Goal: Task Accomplishment & Management: Manage account settings

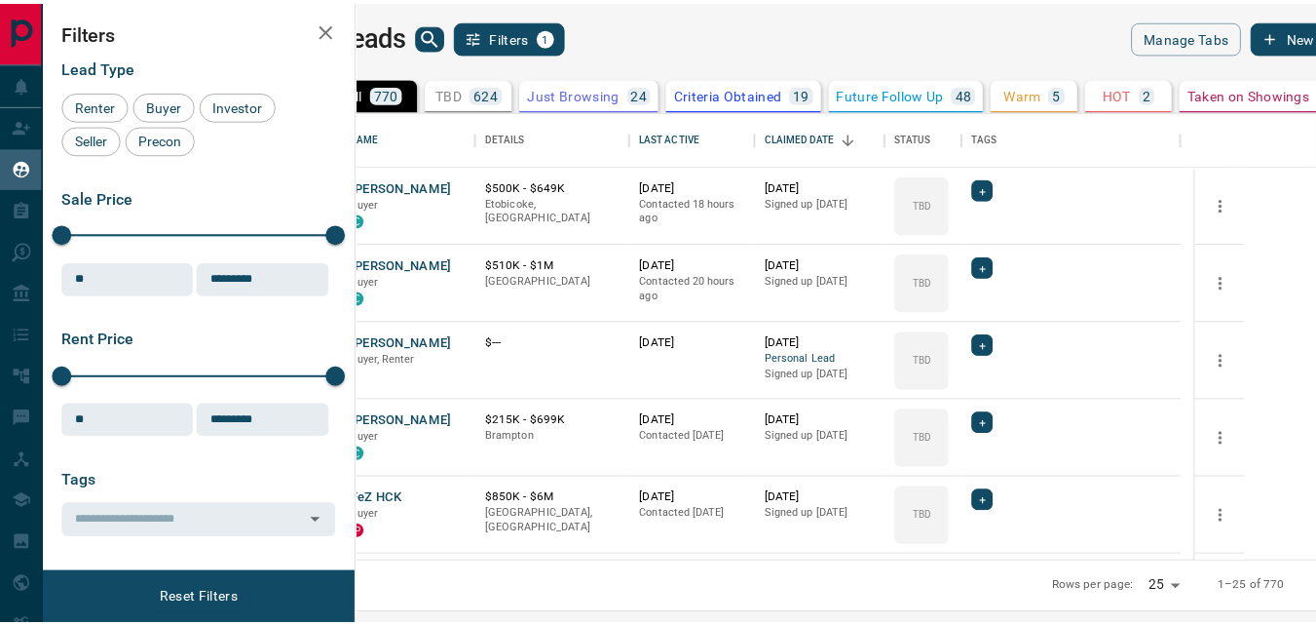
scroll to position [436, 948]
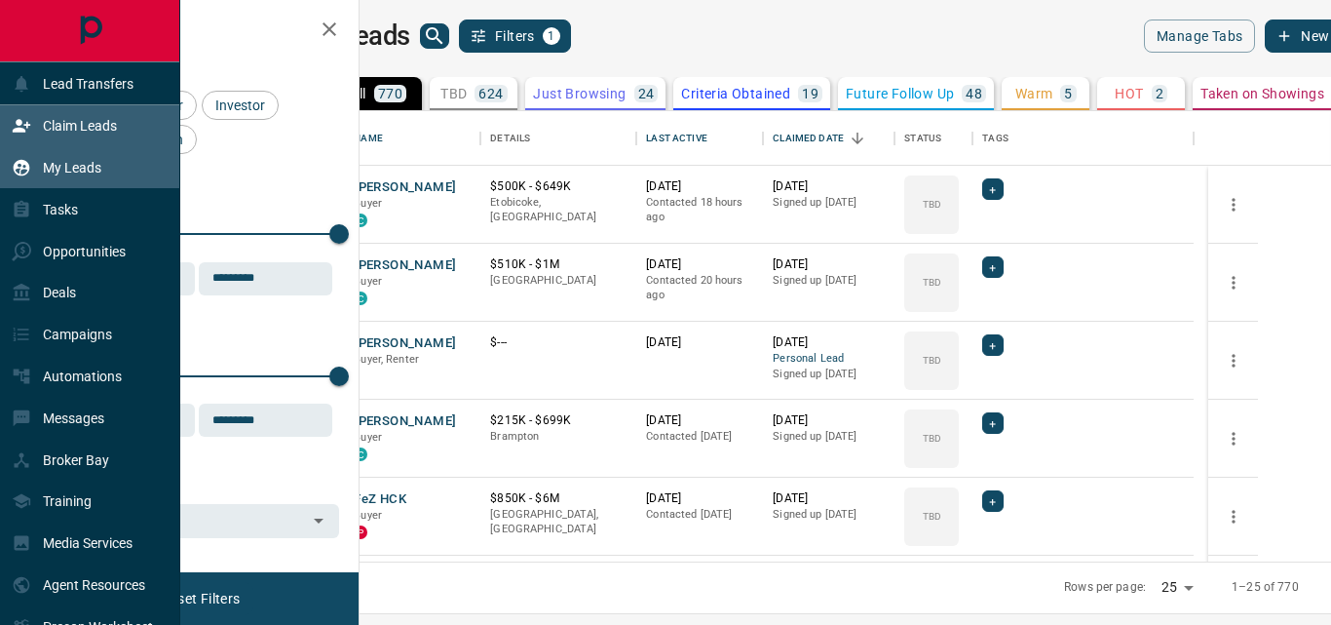
click at [75, 129] on p "Claim Leads" at bounding box center [80, 126] width 74 height 16
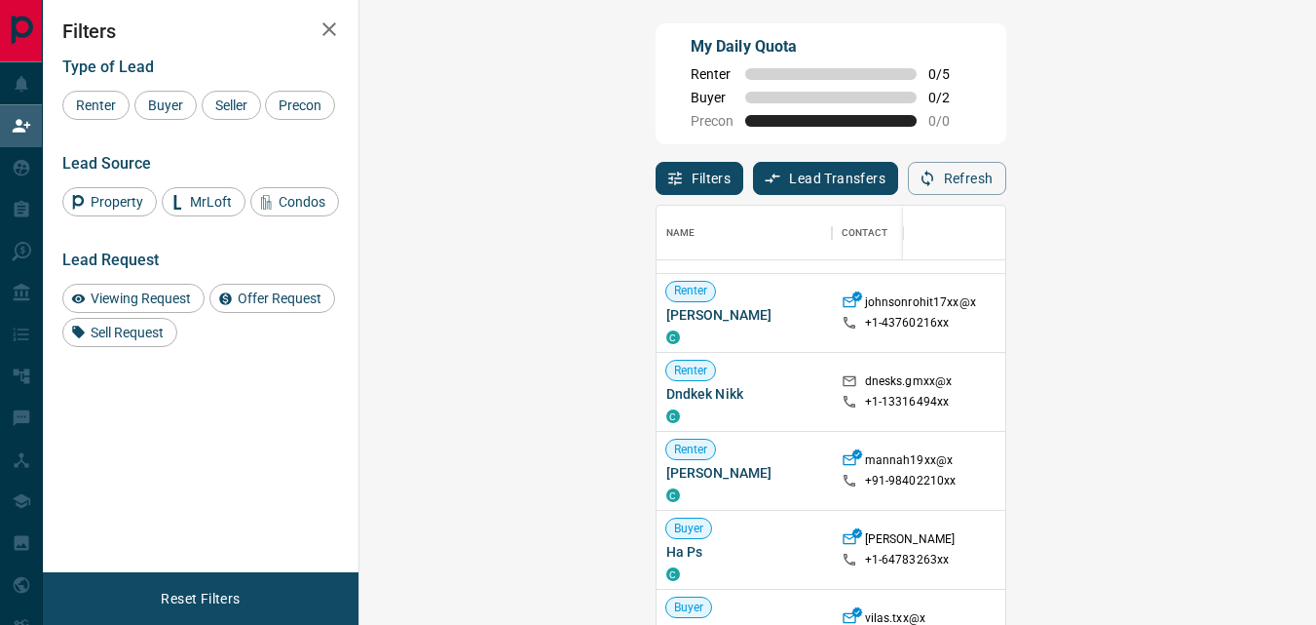
scroll to position [532, 0]
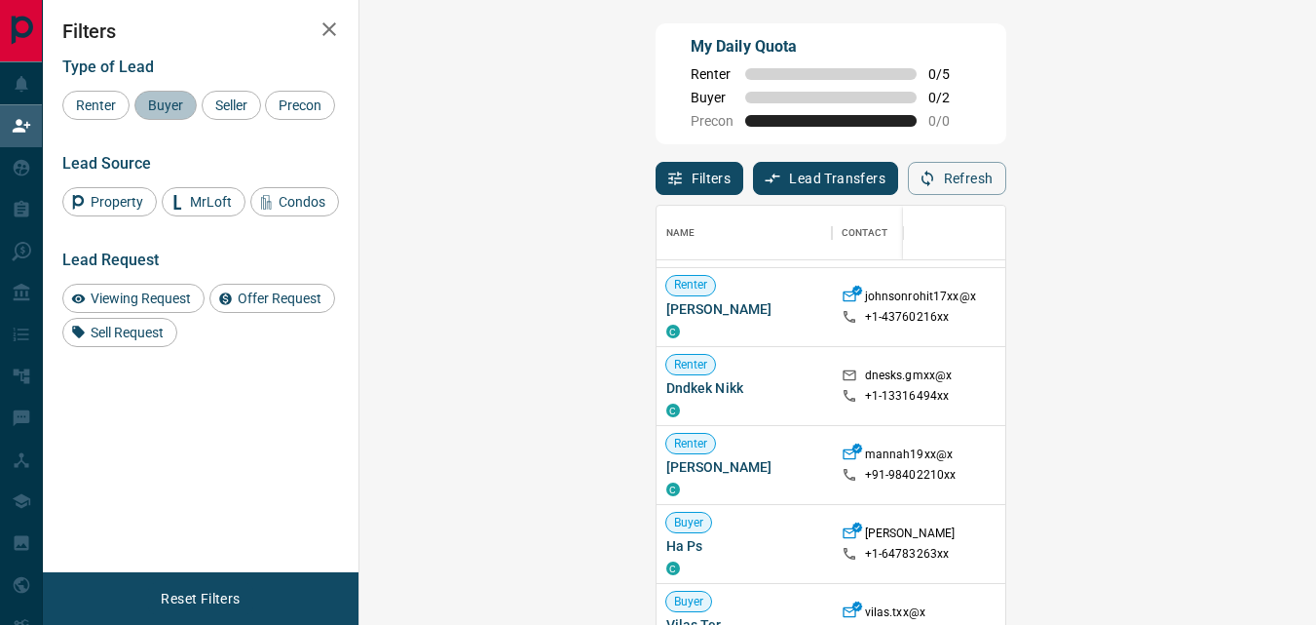
click at [174, 109] on span "Buyer" at bounding box center [165, 105] width 49 height 16
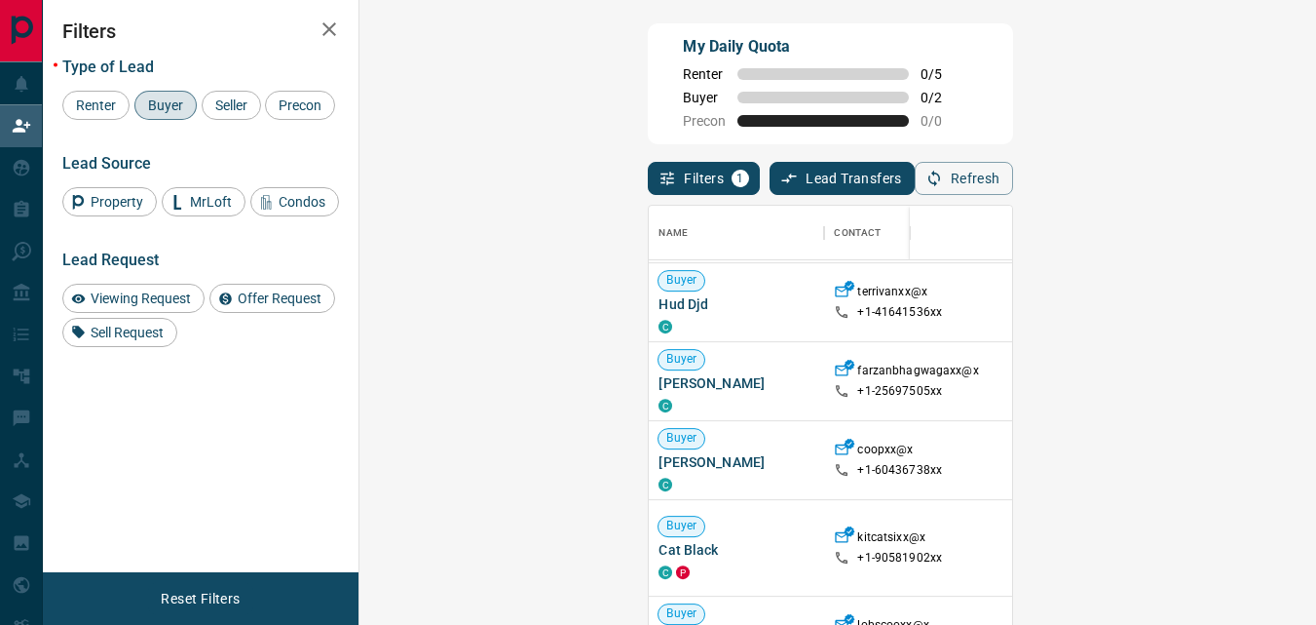
scroll to position [1052, 0]
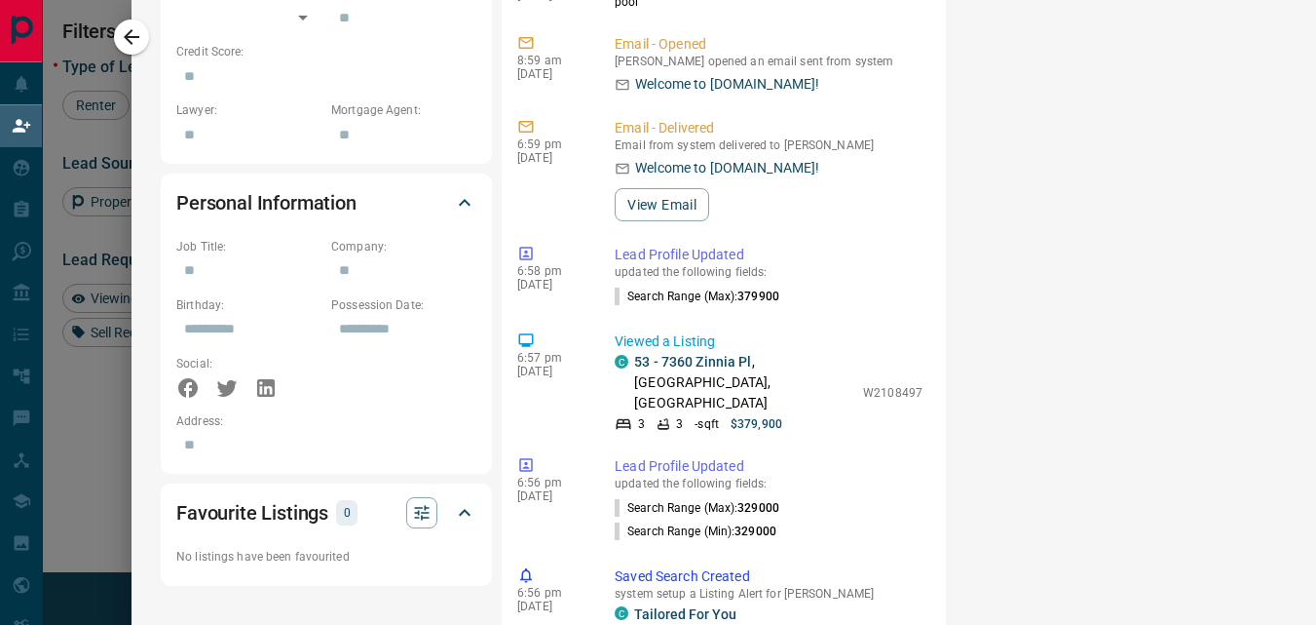
scroll to position [996, 0]
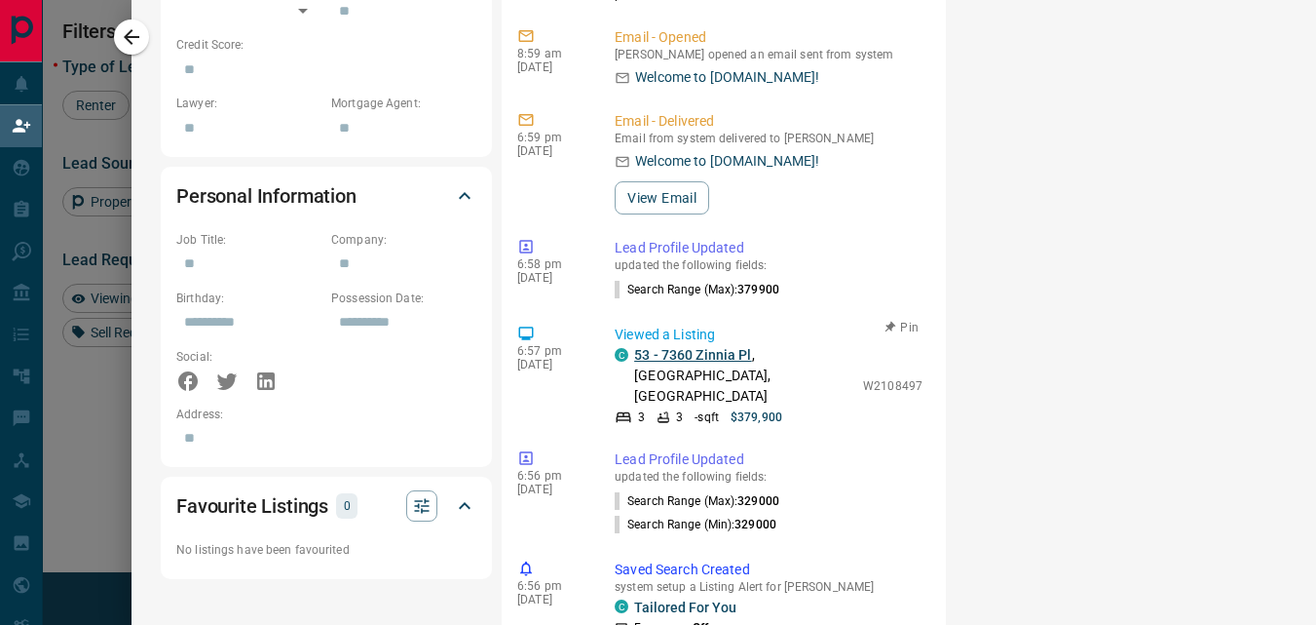
click at [686, 347] on link "53 - 7360 Zinnia Pl" at bounding box center [693, 355] width 118 height 16
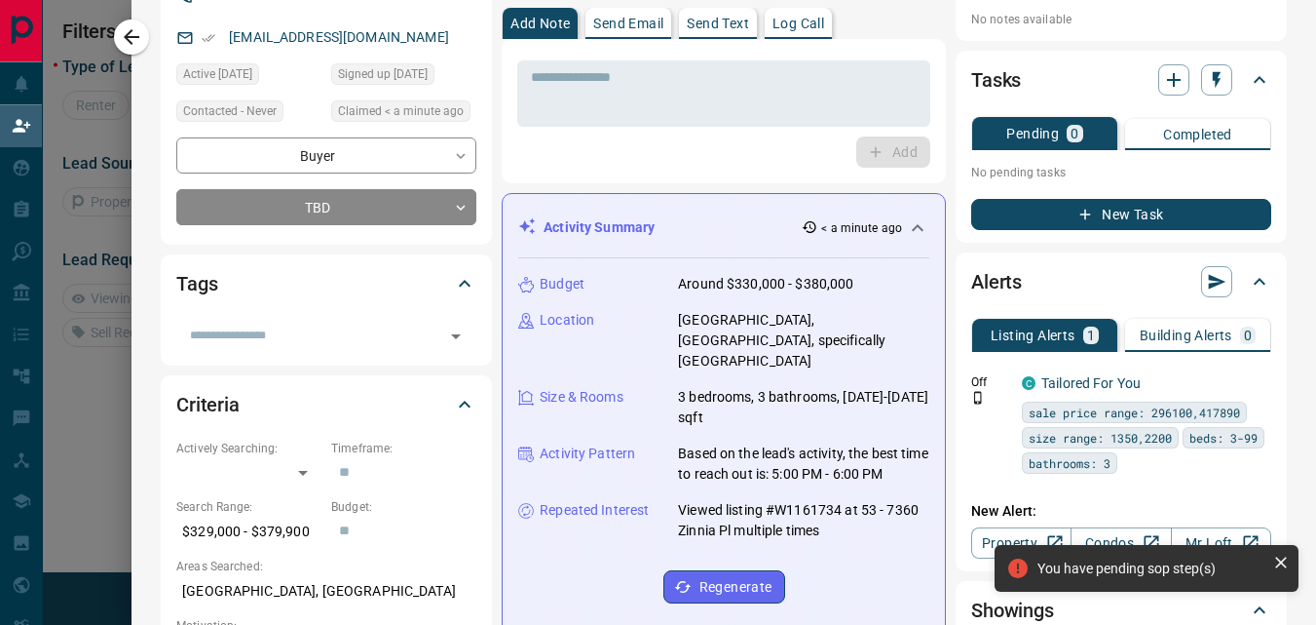
scroll to position [0, 0]
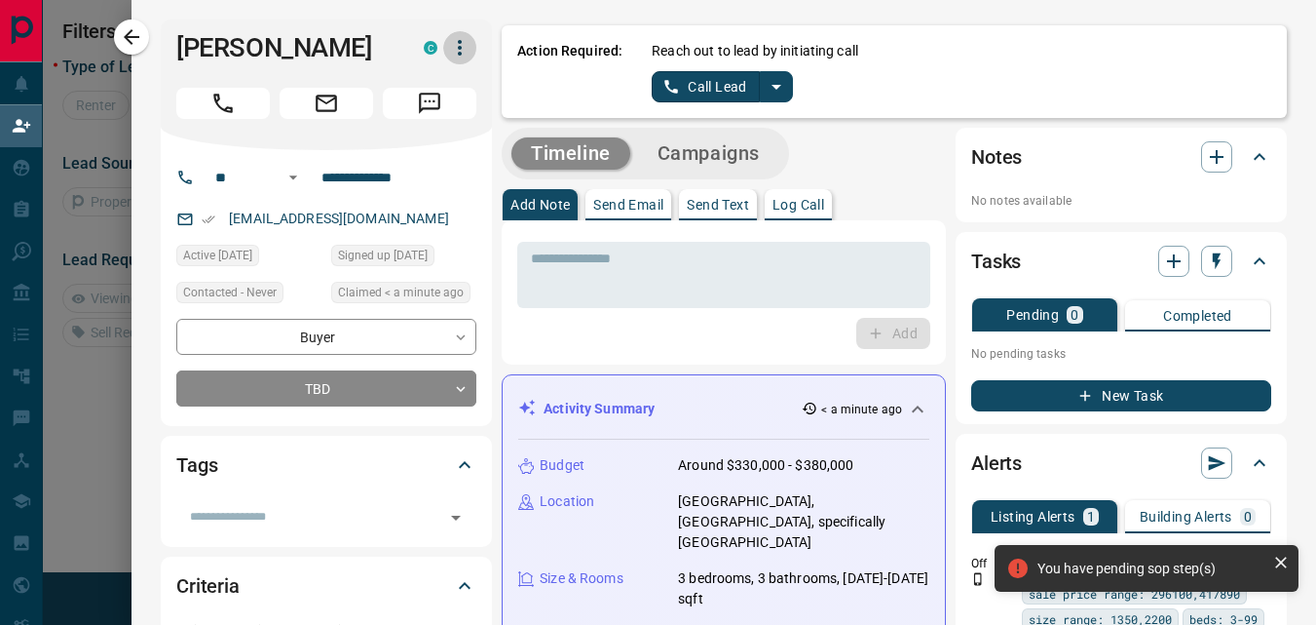
click at [448, 53] on icon "button" at bounding box center [459, 47] width 23 height 23
click at [413, 115] on li "Reallocate" at bounding box center [406, 115] width 115 height 29
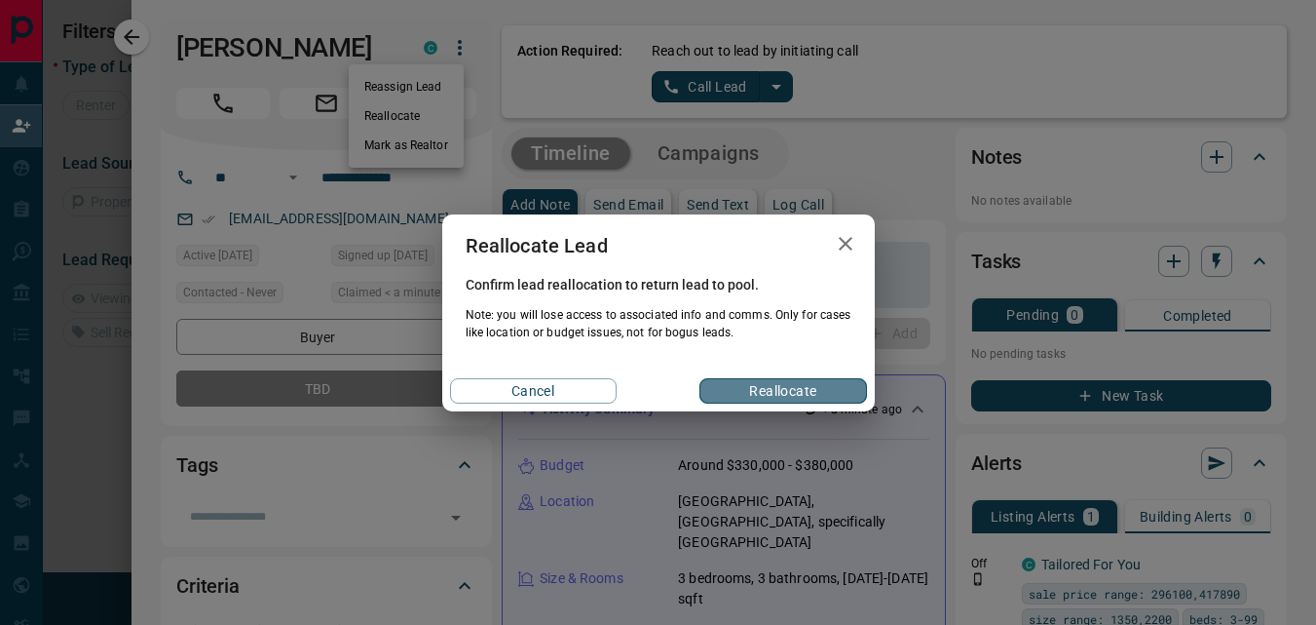
click at [803, 380] on button "Reallocate" at bounding box center [783, 390] width 167 height 25
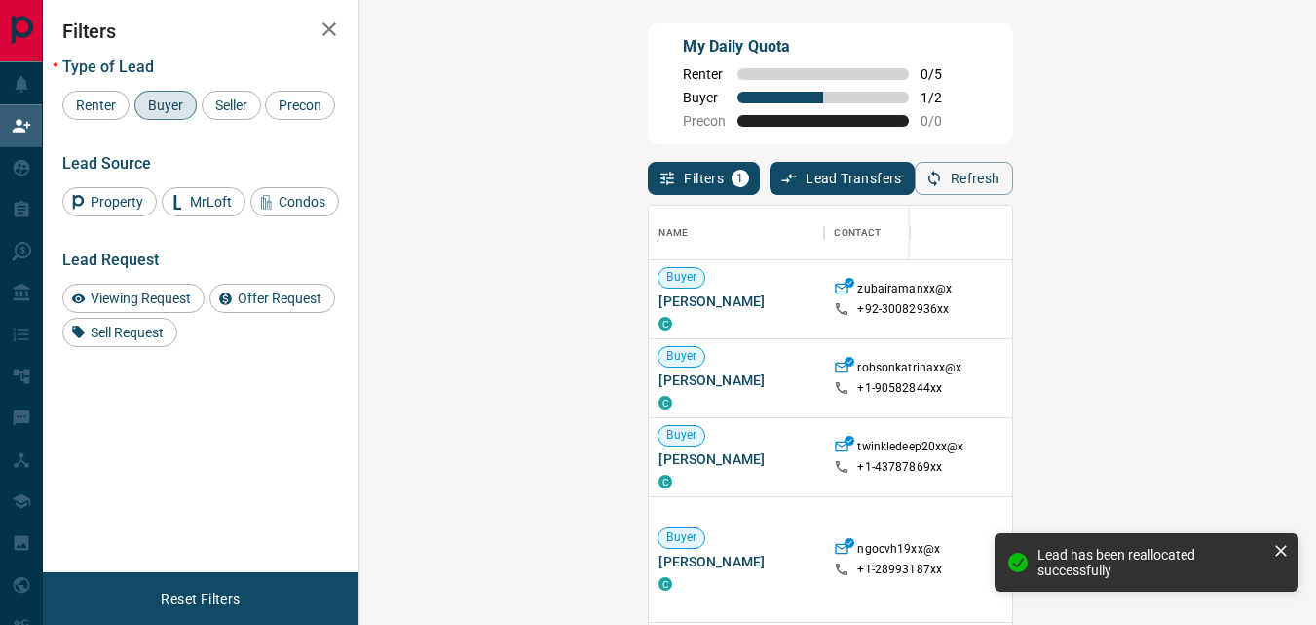
scroll to position [454, 900]
